Goal: Find specific page/section: Find specific page/section

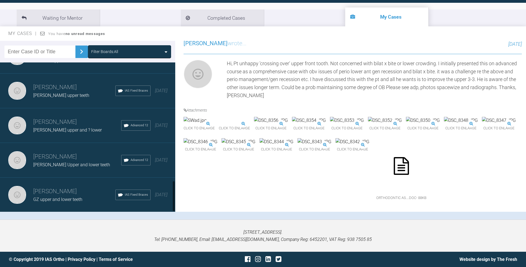
scroll to position [561, 0]
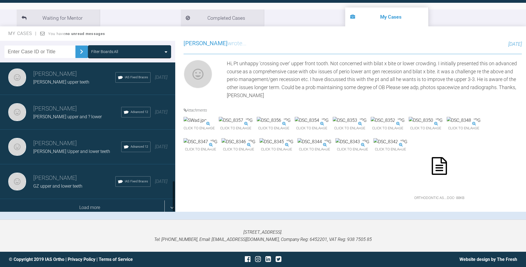
drag, startPoint x: 173, startPoint y: 154, endPoint x: 170, endPoint y: 201, distance: 46.7
click at [170, 203] on div "[PERSON_NAME] [PERSON_NAME] upper and ? lower Advanced 12 [DATE] [PERSON_NAME] …" at bounding box center [87, 136] width 175 height 149
click at [104, 205] on div "Load more" at bounding box center [89, 207] width 179 height 17
click at [93, 204] on div "Load more" at bounding box center [89, 207] width 179 height 17
drag, startPoint x: 174, startPoint y: 131, endPoint x: 174, endPoint y: 140, distance: 9.1
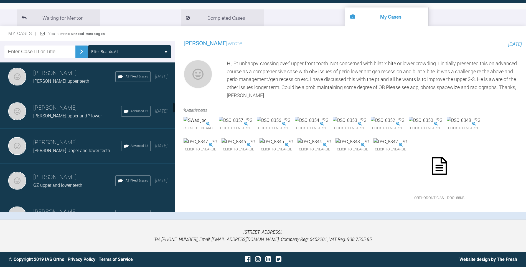
click at [174, 141] on div at bounding box center [173, 136] width 3 height 149
click at [172, 109] on div at bounding box center [173, 136] width 3 height 149
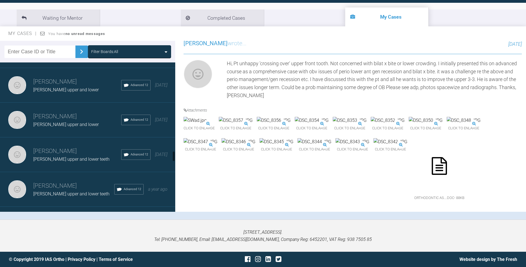
scroll to position [1261, 0]
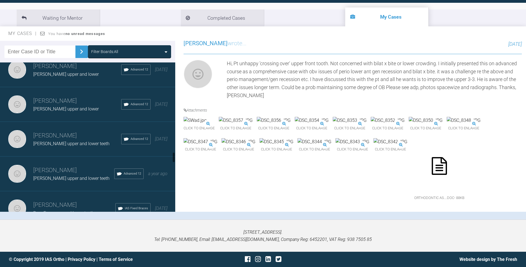
drag, startPoint x: 173, startPoint y: 107, endPoint x: 176, endPoint y: 156, distance: 49.7
click at [176, 156] on div "Filter Boards: All [PERSON_NAME] [PERSON_NAME] upper and ? lower Advanced 12 [D…" at bounding box center [263, 130] width 526 height 178
click at [68, 136] on h3 "[PERSON_NAME]" at bounding box center [77, 135] width 88 height 9
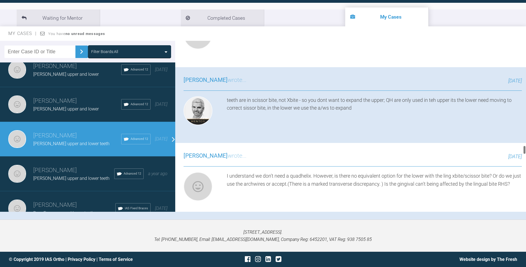
drag, startPoint x: 524, startPoint y: 168, endPoint x: 524, endPoint y: 155, distance: 13.0
click at [524, 167] on div at bounding box center [524, 126] width 3 height 171
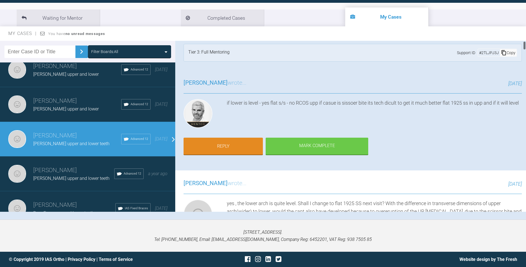
scroll to position [0, 0]
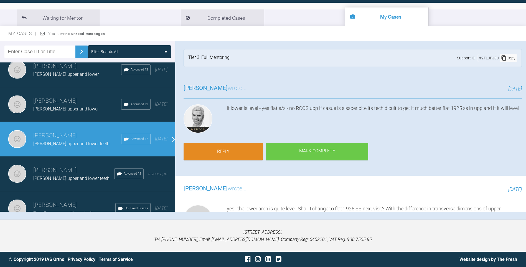
drag, startPoint x: 524, startPoint y: 150, endPoint x: 523, endPoint y: 37, distance: 113.1
click at [523, 34] on div "My Cases You have no unread messages Filter Boards: All [PERSON_NAME] [PERSON_N…" at bounding box center [263, 122] width 526 height 193
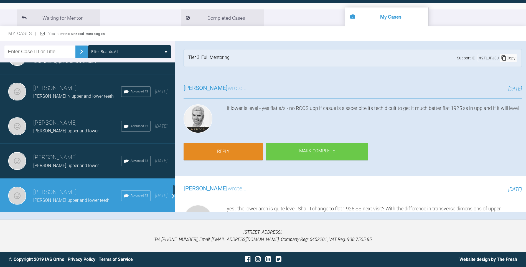
scroll to position [1947, 0]
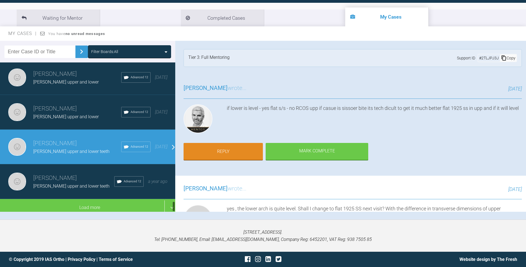
drag, startPoint x: 174, startPoint y: 157, endPoint x: 174, endPoint y: 210, distance: 52.7
click at [174, 211] on div at bounding box center [174, 206] width 2 height 11
